Goal: Information Seeking & Learning: Learn about a topic

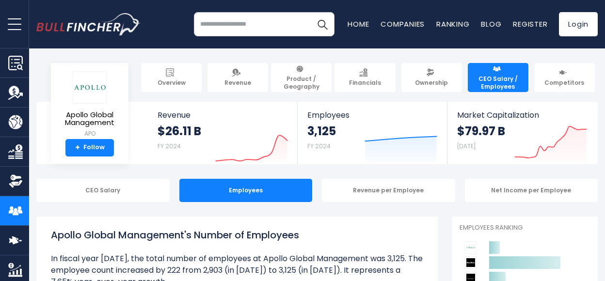
click at [18, 265] on img "Company Market Cap" at bounding box center [15, 270] width 15 height 15
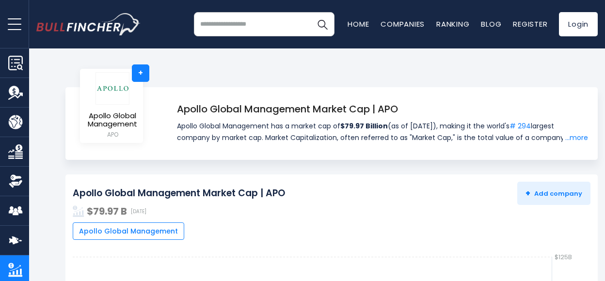
click at [19, 239] on img "Company Competitors" at bounding box center [15, 240] width 15 height 15
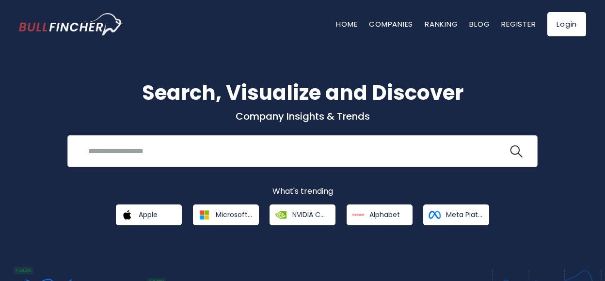
click at [313, 152] on input "search" at bounding box center [294, 151] width 425 height 18
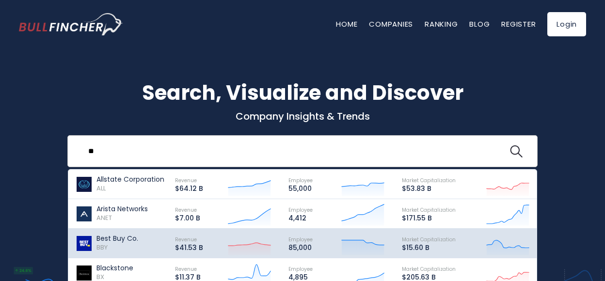
type input "**"
click at [166, 238] on div "Best Buy Co. BBY" at bounding box center [121, 243] width 91 height 24
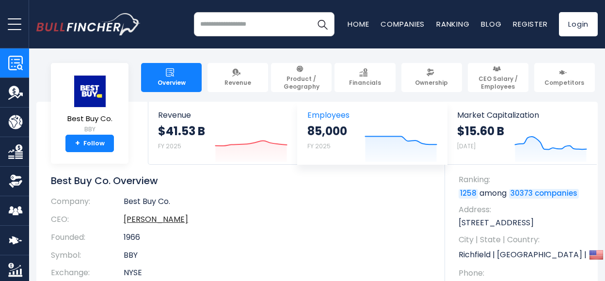
click at [329, 126] on strong "85,000" at bounding box center [327, 131] width 40 height 15
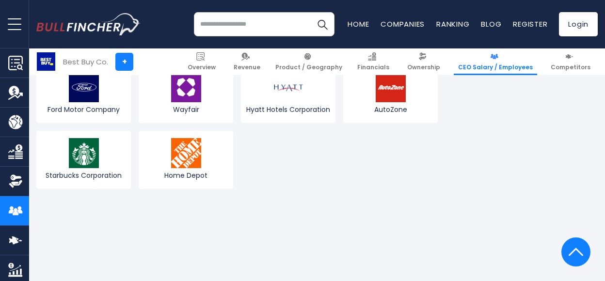
scroll to position [1560, 0]
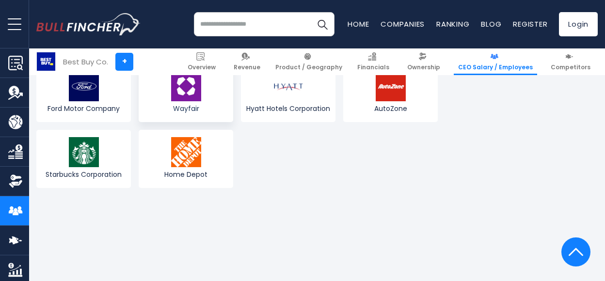
click at [200, 104] on link "Wayfair" at bounding box center [186, 93] width 95 height 58
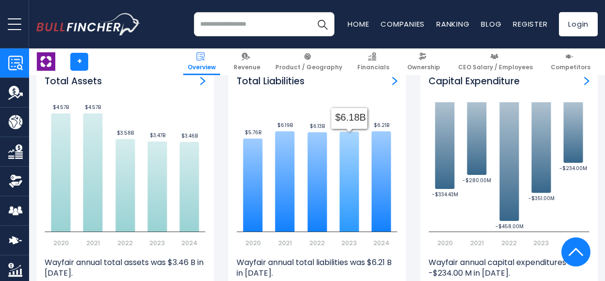
scroll to position [1627, 0]
